Goal: Find specific page/section: Find specific page/section

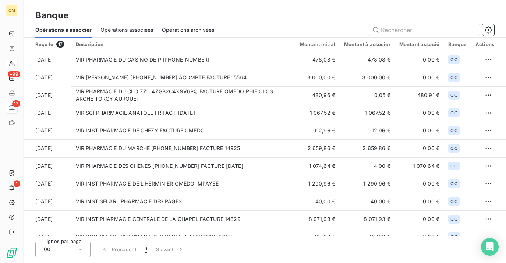
click at [16, 65] on div at bounding box center [12, 63] width 12 height 12
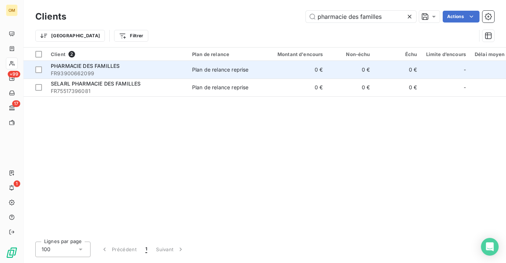
type input "pharmacie des familles"
click at [264, 66] on td "0 €" at bounding box center [295, 70] width 63 height 18
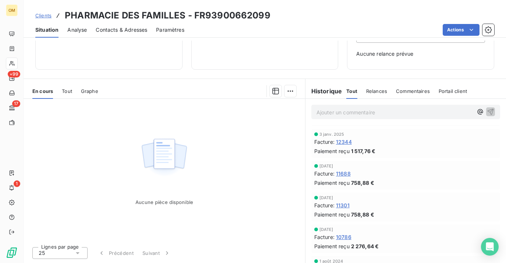
scroll to position [35, 0]
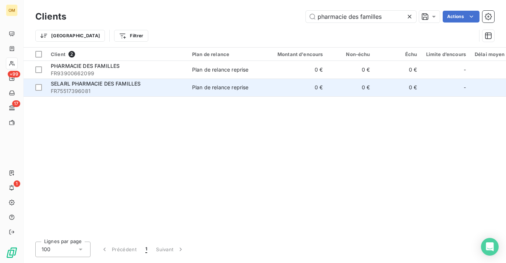
click at [103, 85] on span "SELARL PHARMACIE DES FAMILLES" at bounding box center [96, 83] width 90 height 6
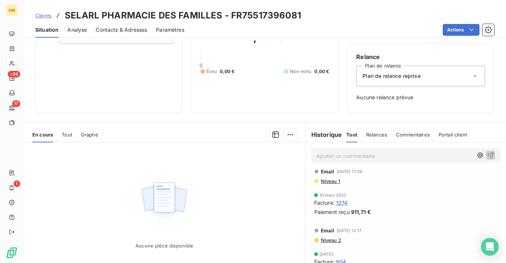
scroll to position [106, 0]
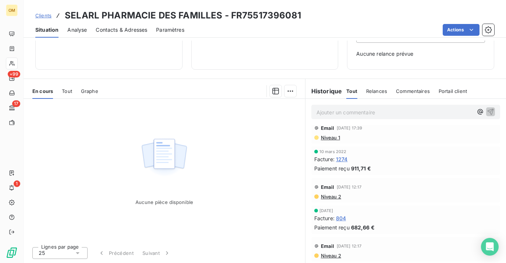
click at [345, 158] on span "1274" at bounding box center [342, 159] width 12 height 8
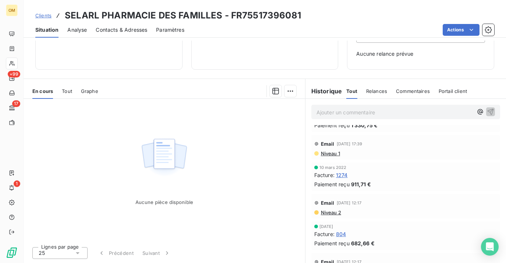
scroll to position [293, 0]
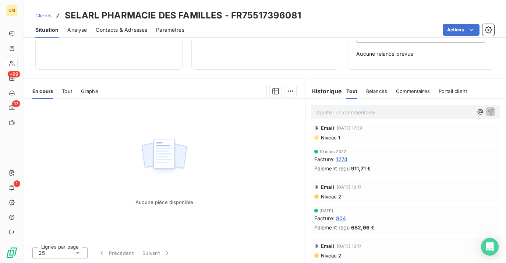
click at [65, 89] on span "Tout" at bounding box center [67, 91] width 10 height 6
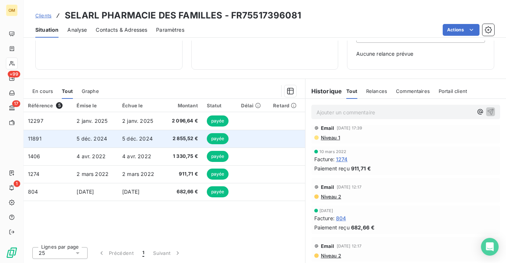
click at [168, 138] on span "2 855,52 €" at bounding box center [183, 138] width 30 height 7
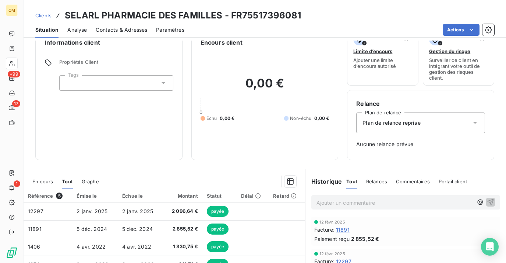
scroll to position [17, 0]
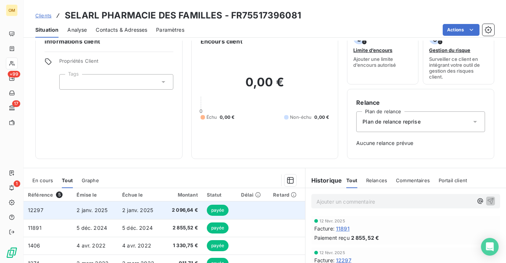
click at [144, 210] on span "2 janv. 2025" at bounding box center [137, 210] width 31 height 6
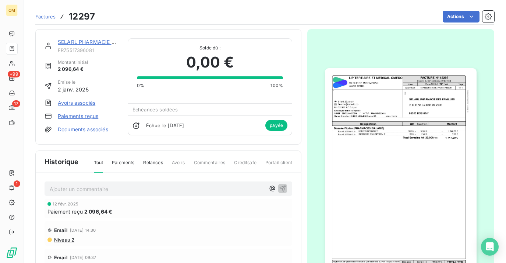
scroll to position [71, 0]
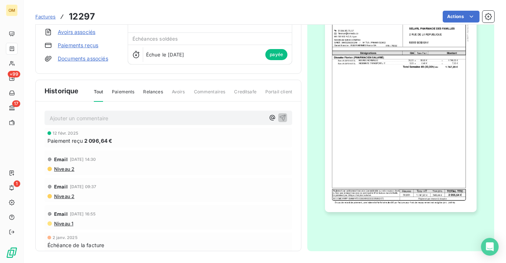
click at [413, 113] on img "button" at bounding box center [400, 104] width 151 height 214
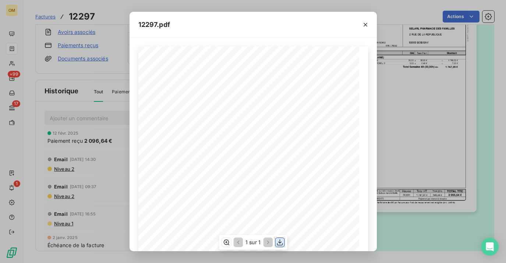
click at [279, 243] on icon "button" at bounding box center [280, 242] width 6 height 6
click at [69, 80] on div "12297.pdf FACTURE N° [GEOGRAPHIC_DATA][STREET_ADDRESS] ET MEDICAL-OMEDO Date Pa…" at bounding box center [253, 131] width 506 height 263
